Goal: Find specific page/section: Find specific page/section

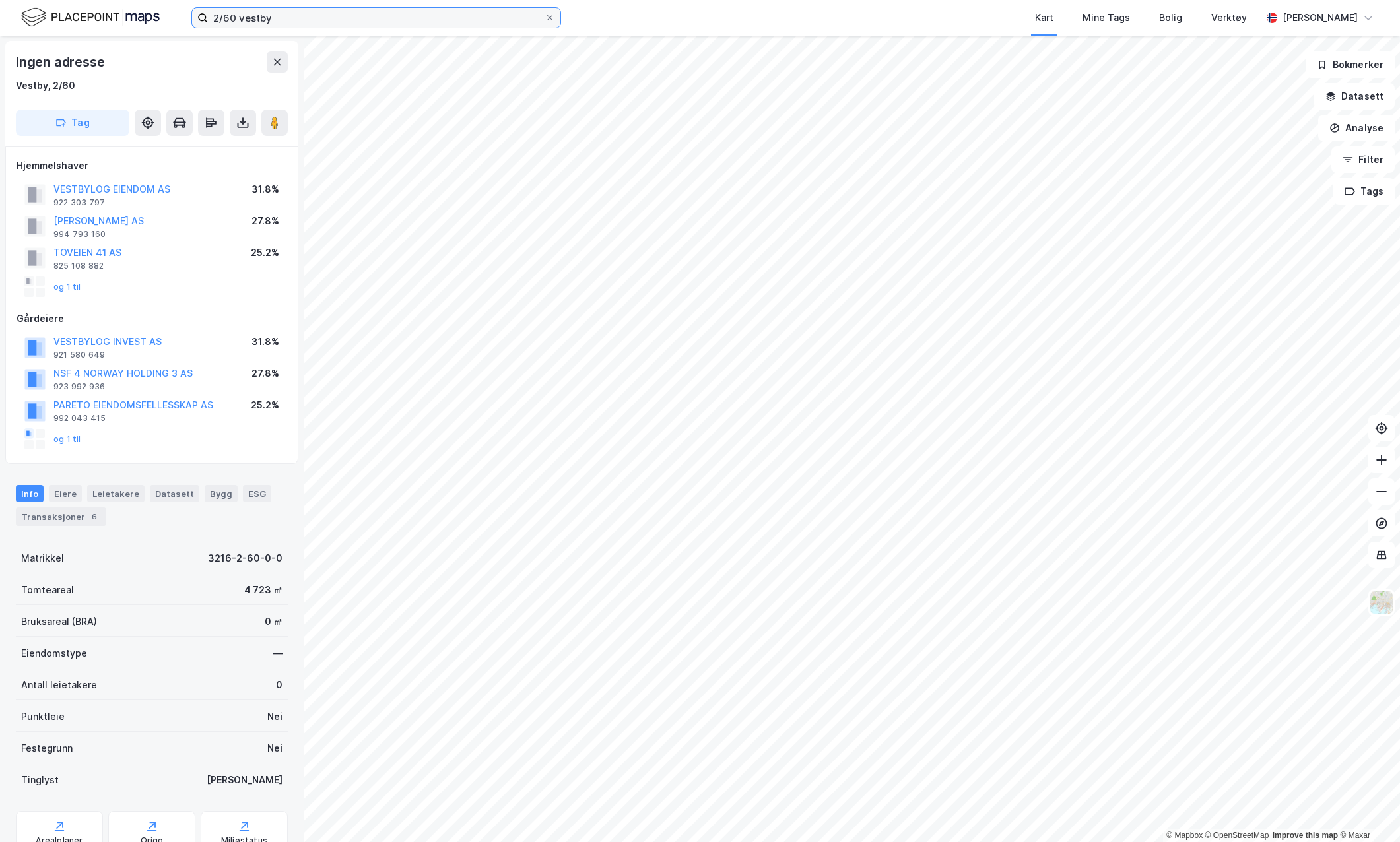
click at [302, 21] on input "2/60 vestby" at bounding box center [376, 18] width 336 height 20
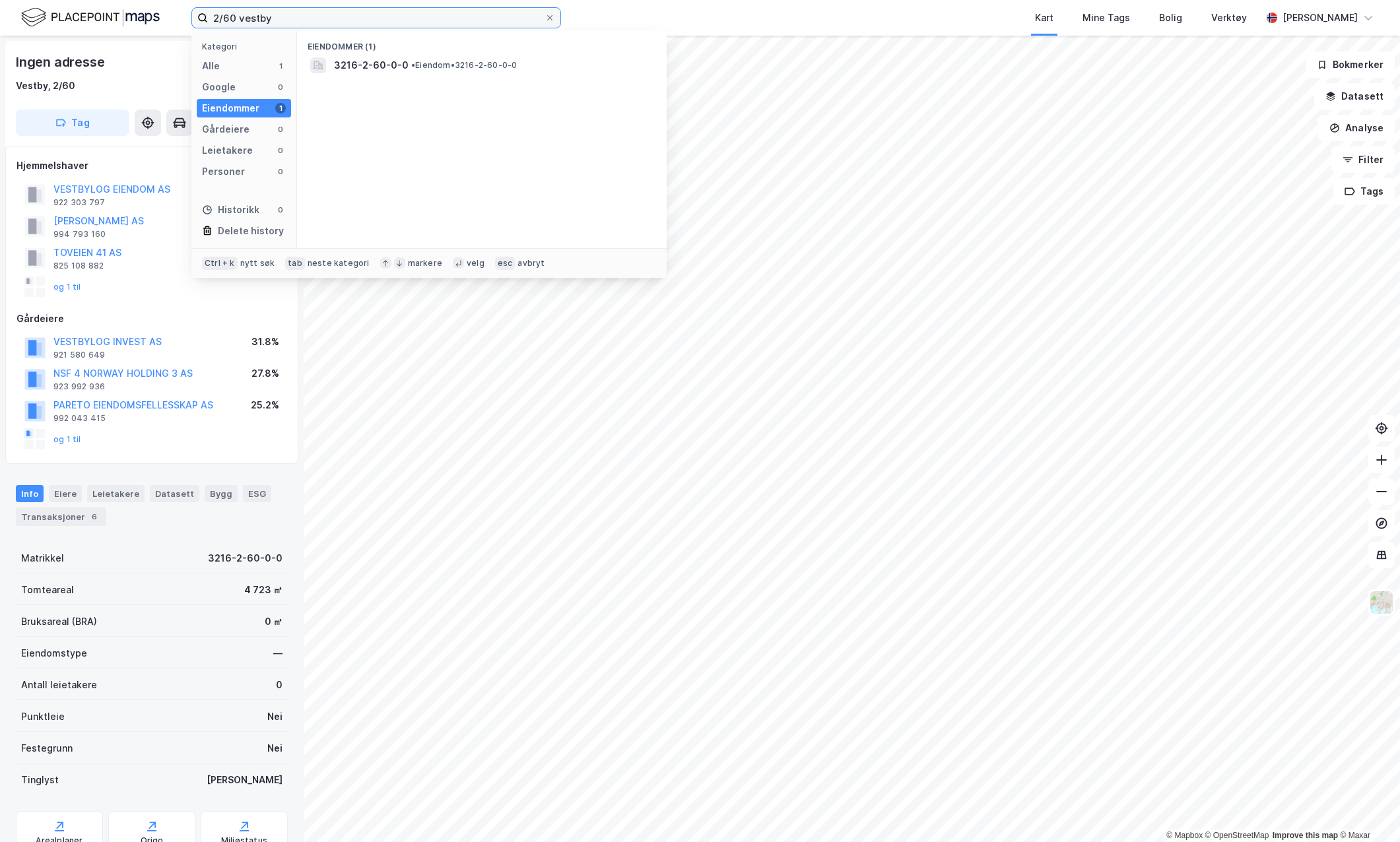
drag, startPoint x: 0, startPoint y: 0, endPoint x: 118, endPoint y: 8, distance: 118.3
click at [118, 8] on div "2/60 vestby Kategori Alle 1 Google 0 Eiendommer 1 Gårdeiere 0 Leietakere 0 Pers…" at bounding box center [700, 18] width 1400 height 36
type input "stormåsen 42"
click at [424, 65] on span "[STREET_ADDRESS]" at bounding box center [378, 65] width 90 height 16
